Goal: Entertainment & Leisure: Consume media (video, audio)

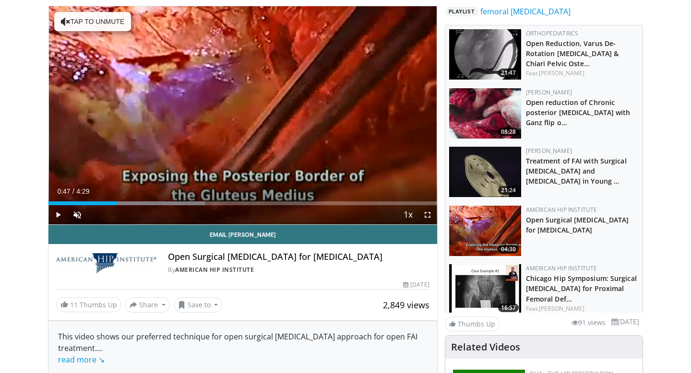
scroll to position [52, 0]
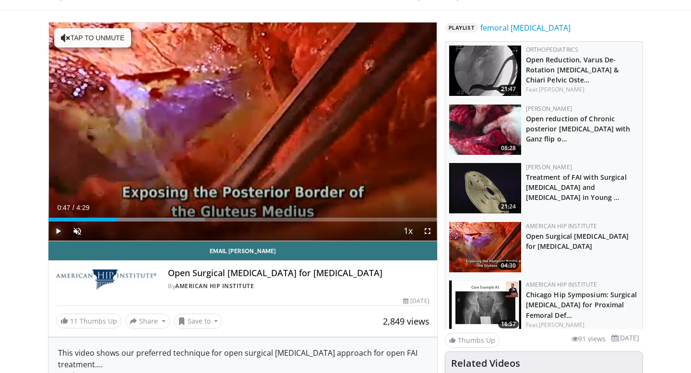
click at [59, 233] on span "Video Player" at bounding box center [57, 231] width 19 height 19
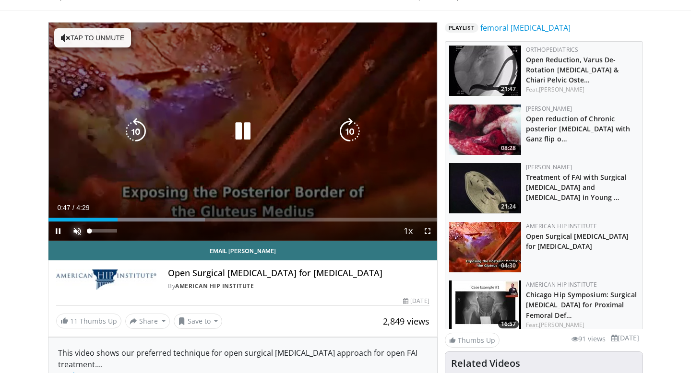
click at [81, 230] on span "Video Player" at bounding box center [77, 231] width 19 height 19
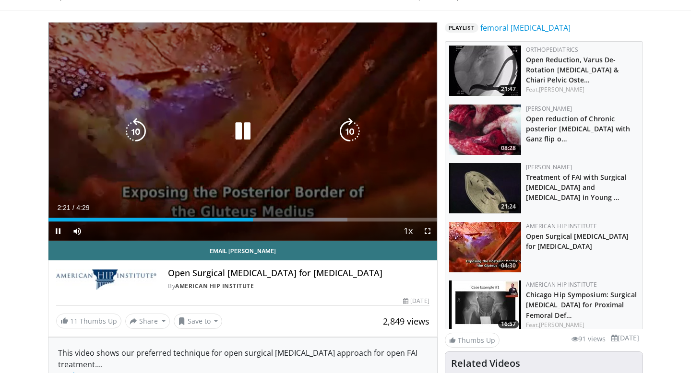
click at [211, 99] on div "10 seconds Tap to unmute" at bounding box center [242, 132] width 389 height 218
click at [294, 90] on div "10 seconds Tap to unmute" at bounding box center [242, 132] width 389 height 218
click at [88, 138] on div "10 seconds Tap to unmute" at bounding box center [242, 132] width 389 height 218
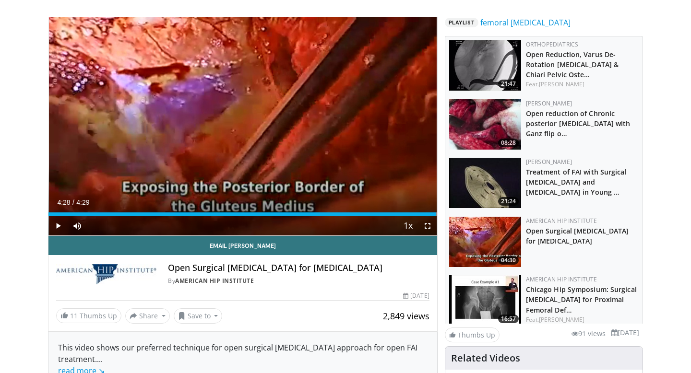
scroll to position [58, 0]
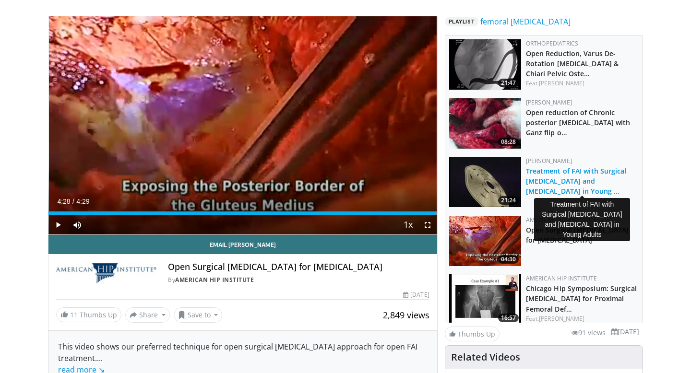
click at [546, 182] on link "Treatment of FAI with Surgical [MEDICAL_DATA] and [MEDICAL_DATA] in Young …" at bounding box center [576, 180] width 101 height 29
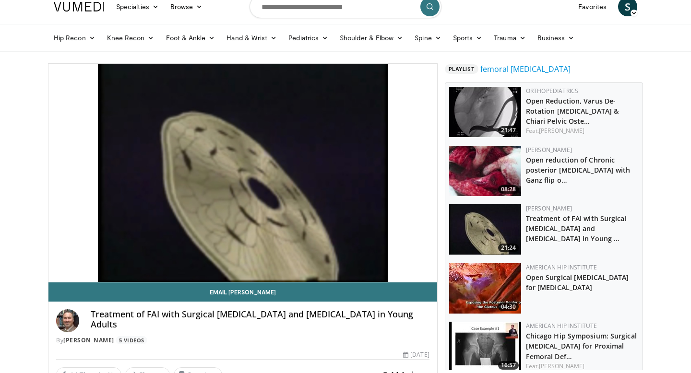
scroll to position [14, 0]
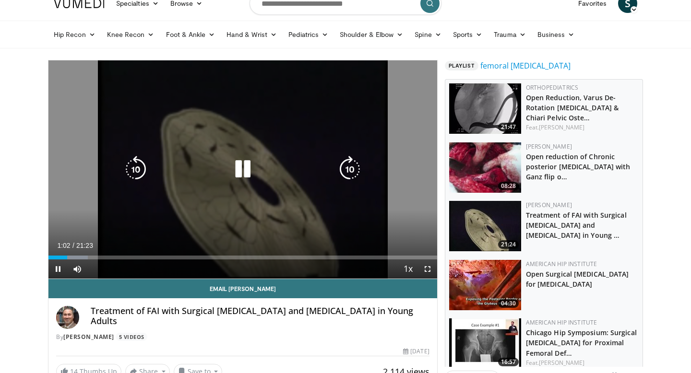
click at [175, 89] on div "10 seconds Tap to unmute" at bounding box center [242, 169] width 389 height 218
